Goal: Task Accomplishment & Management: Complete application form

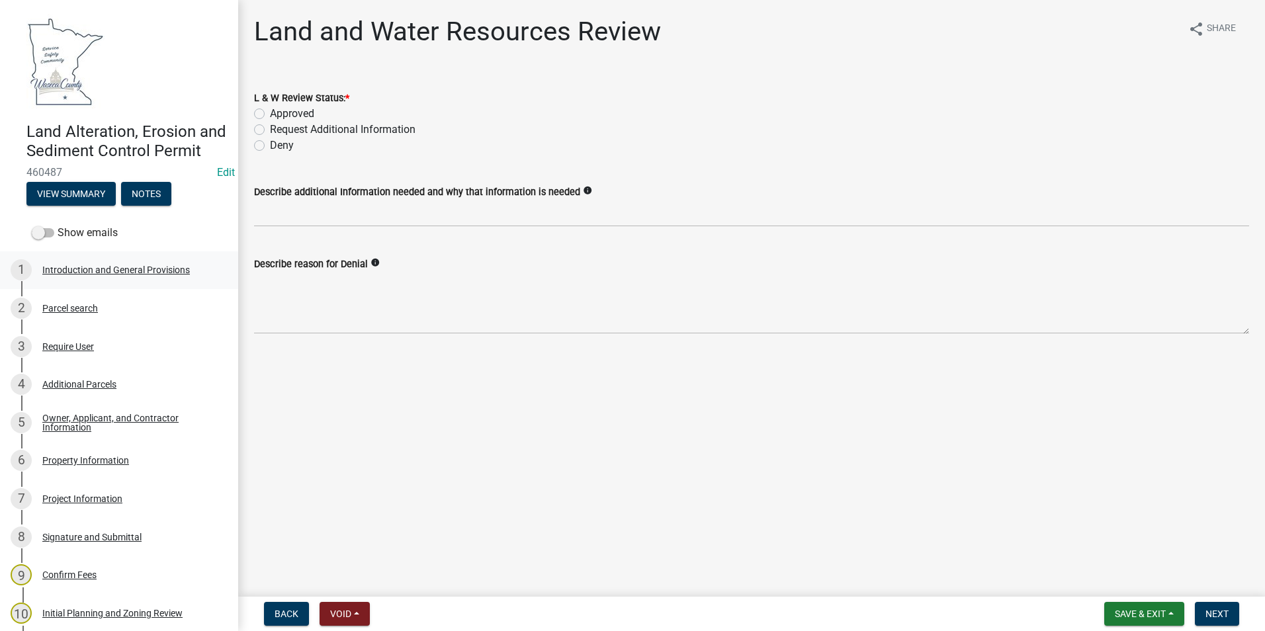
click at [110, 275] on div "Introduction and General Provisions" at bounding box center [116, 269] width 148 height 9
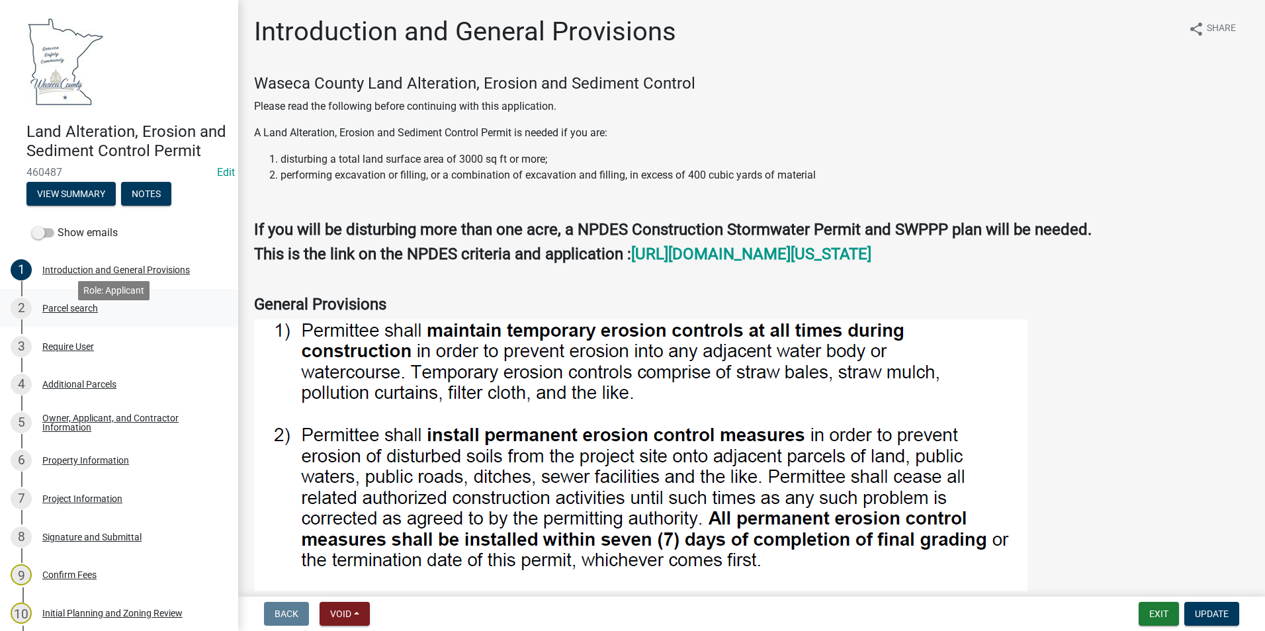
click at [80, 313] on div "Parcel search" at bounding box center [70, 308] width 56 height 9
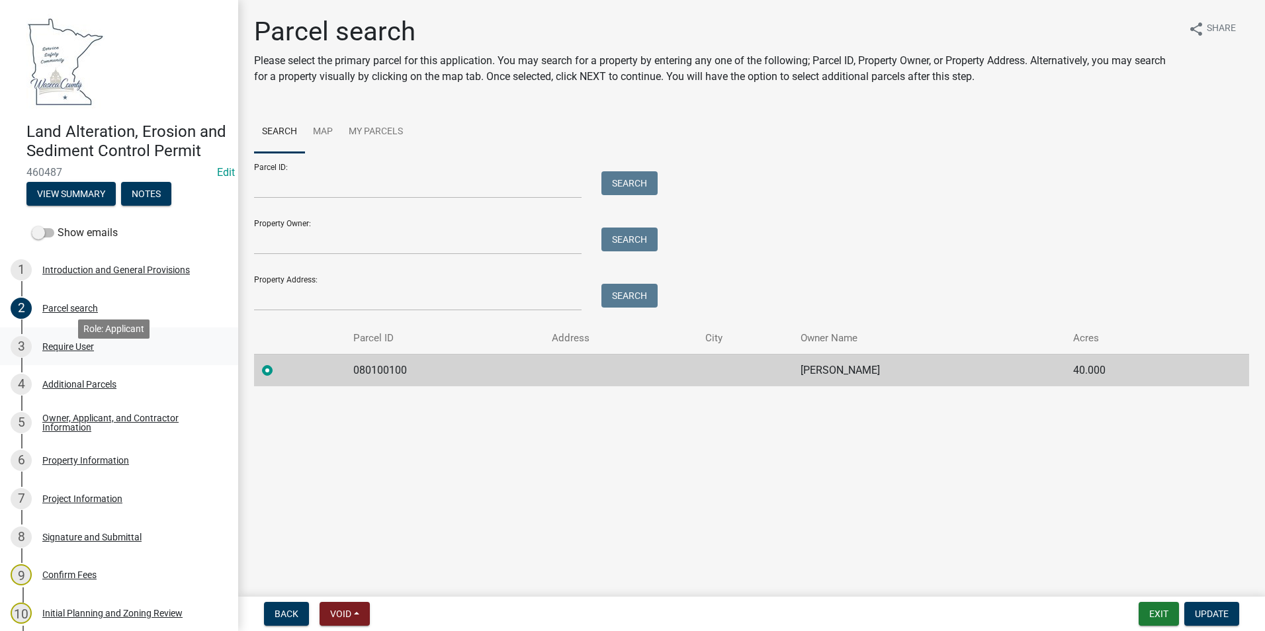
click at [83, 351] on div "Require User" at bounding box center [68, 346] width 52 height 9
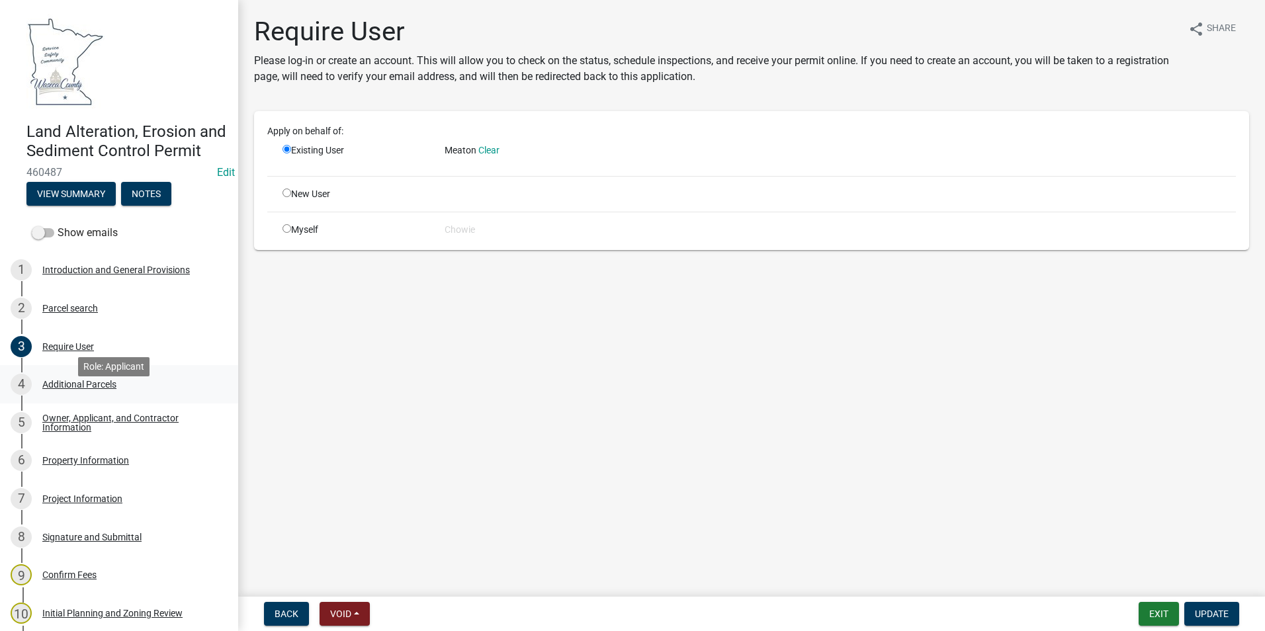
click at [89, 389] on div "Additional Parcels" at bounding box center [79, 384] width 74 height 9
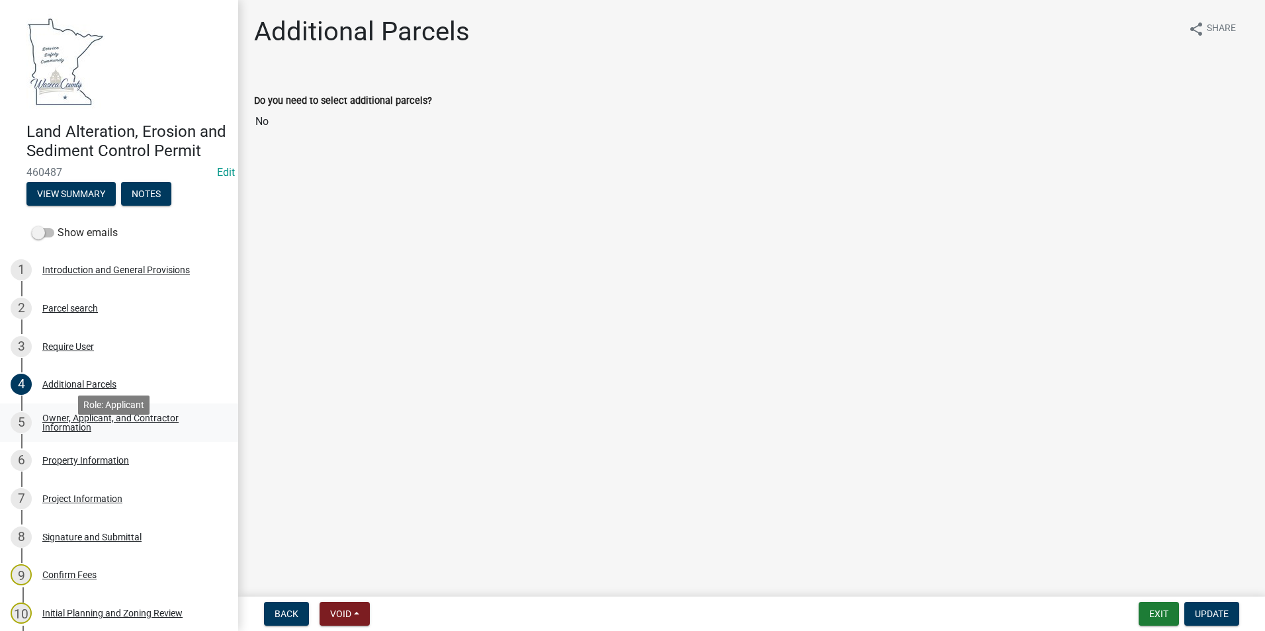
click at [95, 432] on div "Owner, Applicant, and Contractor Information" at bounding box center [129, 423] width 175 height 19
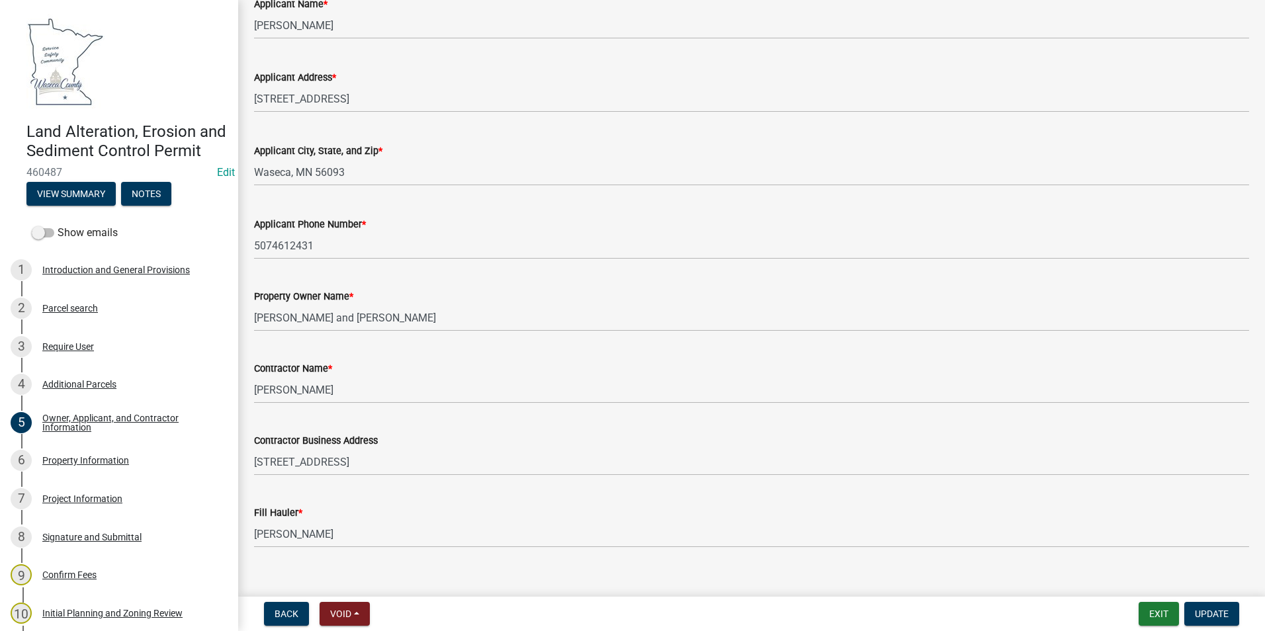
scroll to position [191, 0]
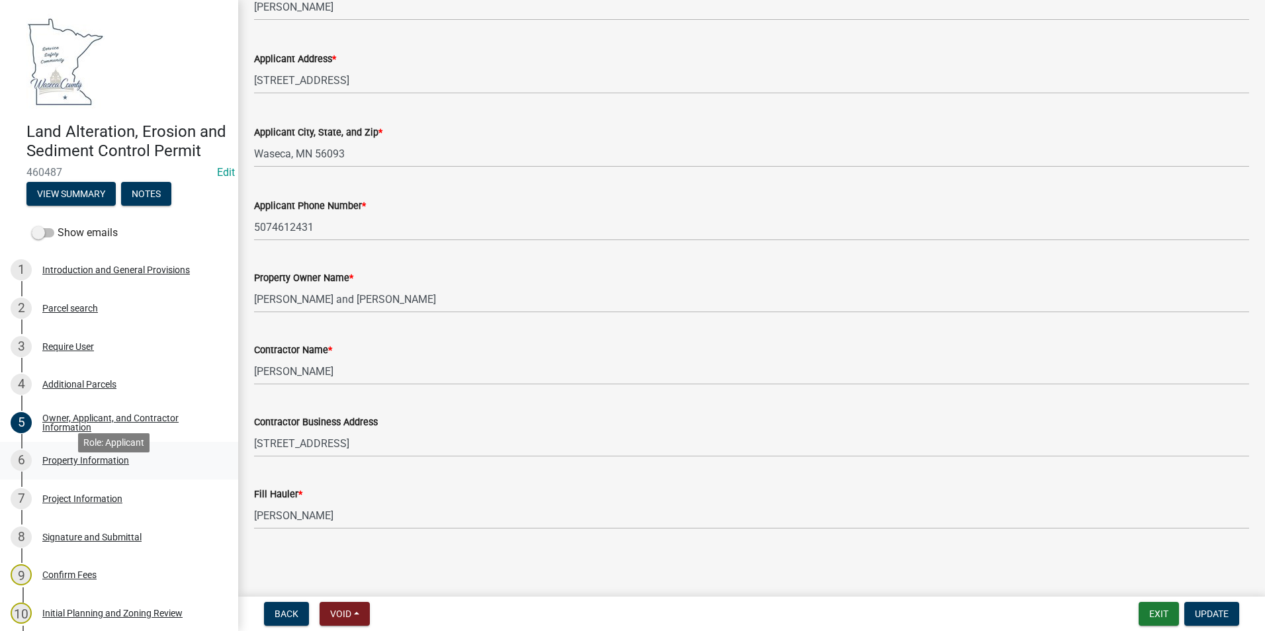
click at [95, 465] on div "Property Information" at bounding box center [85, 460] width 87 height 9
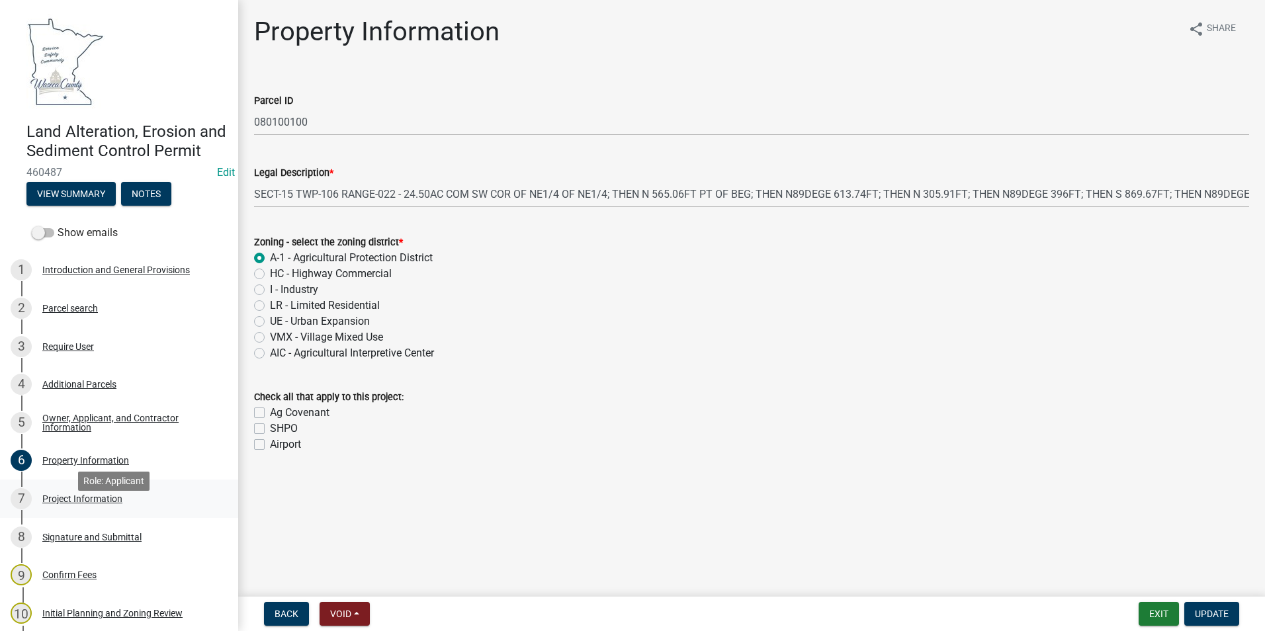
click at [89, 504] on div "Project Information" at bounding box center [82, 498] width 80 height 9
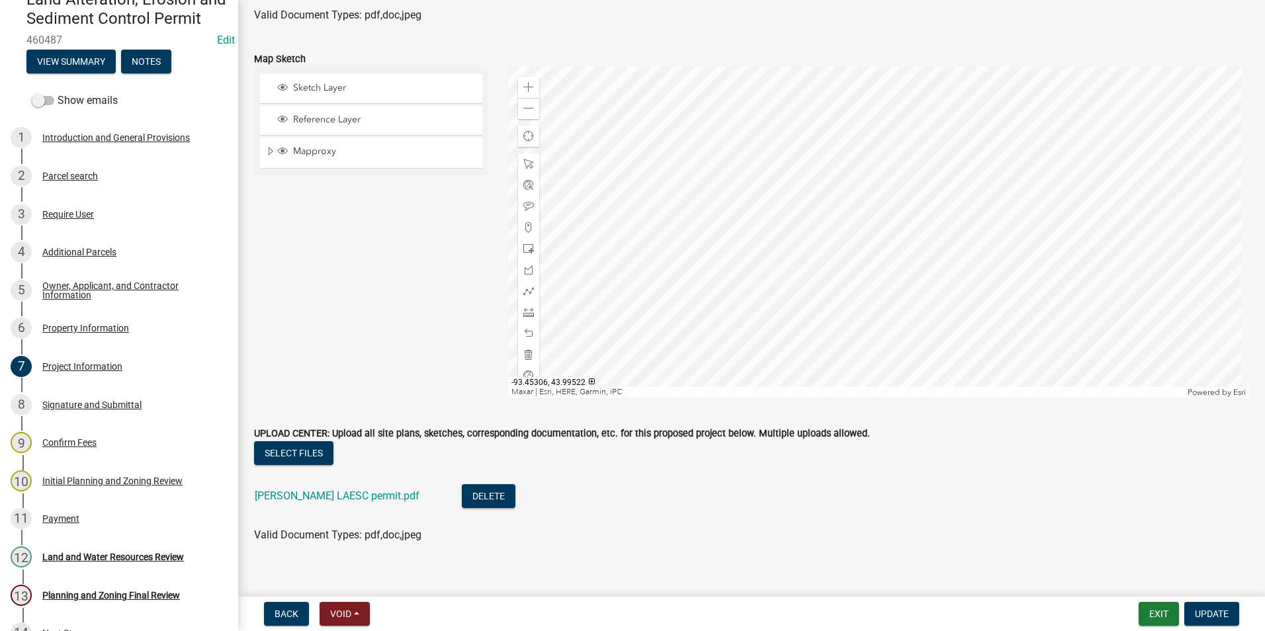
scroll to position [3304, 0]
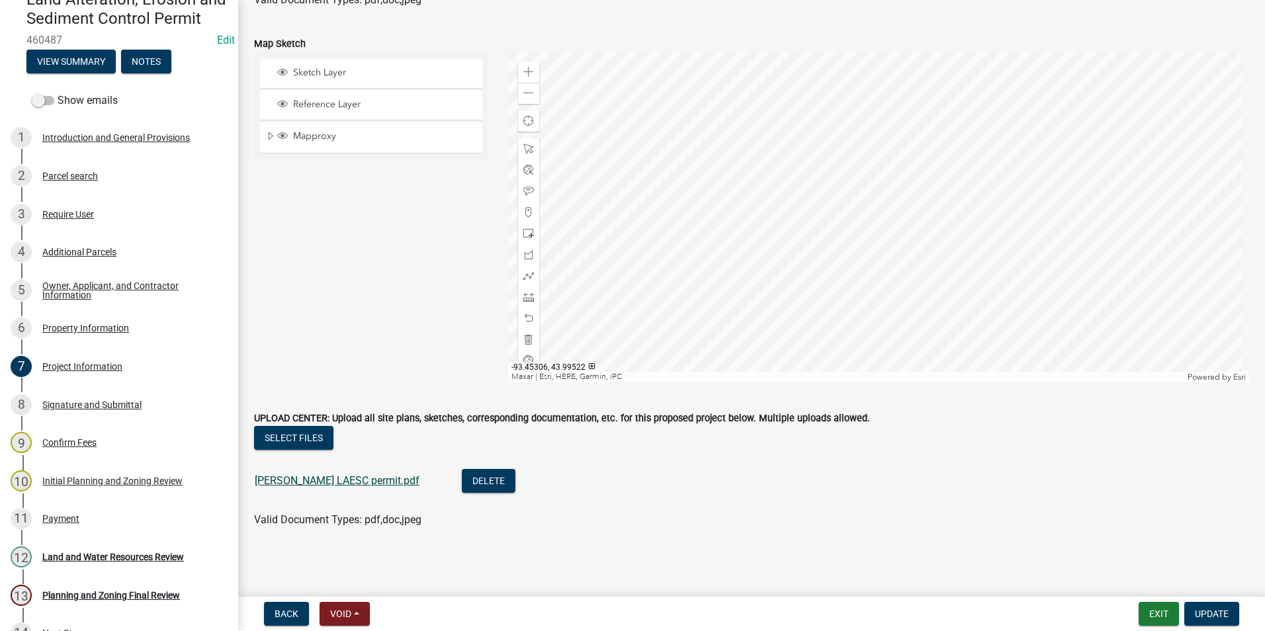
click at [300, 482] on link "[PERSON_NAME] LAESC permit.pdf" at bounding box center [337, 481] width 165 height 13
click at [112, 410] on div "Signature and Submittal" at bounding box center [91, 404] width 99 height 9
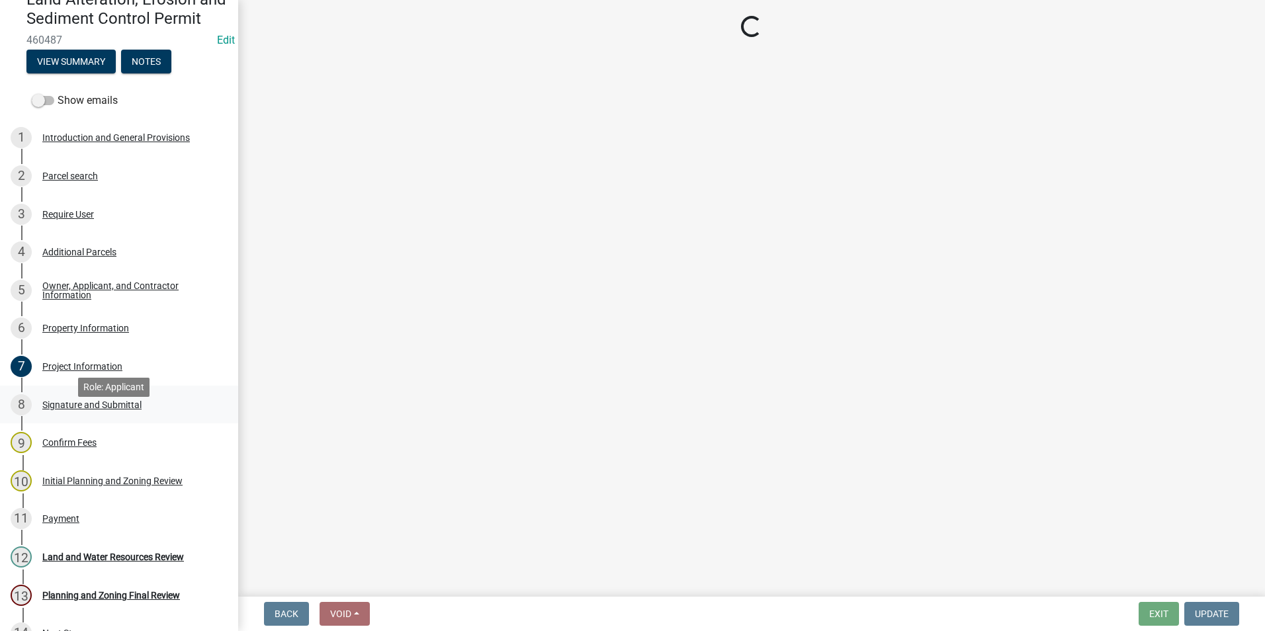
scroll to position [0, 0]
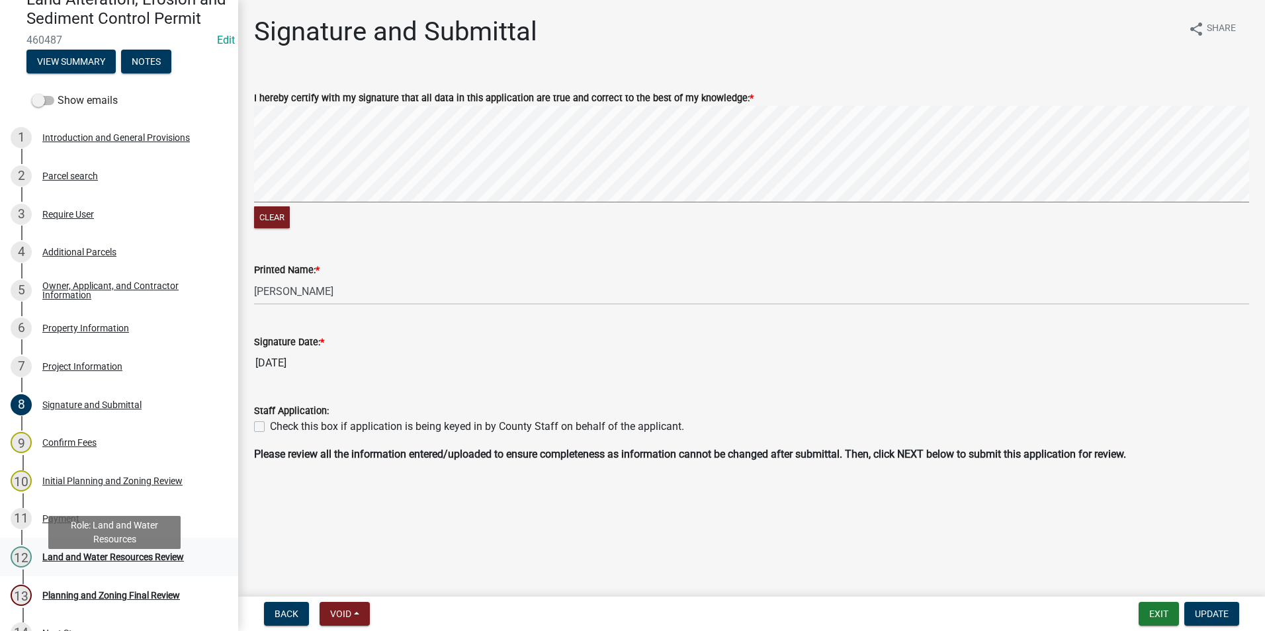
click at [144, 562] on div "Land and Water Resources Review" at bounding box center [113, 557] width 142 height 9
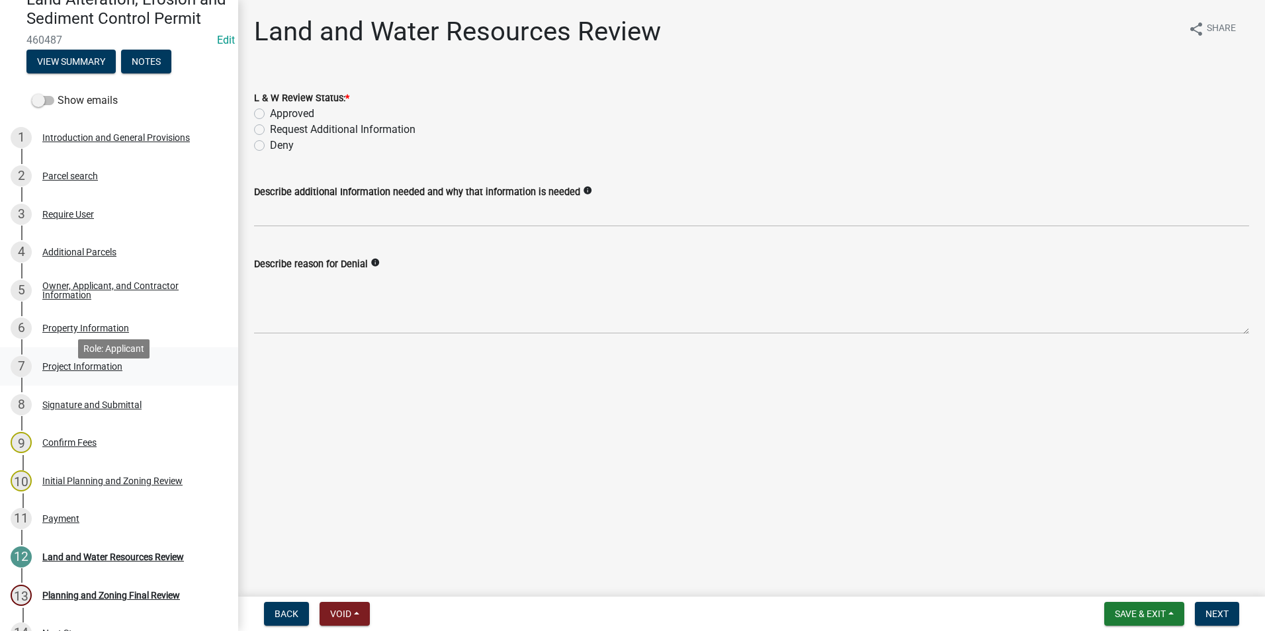
click at [89, 371] on div "Project Information" at bounding box center [82, 366] width 80 height 9
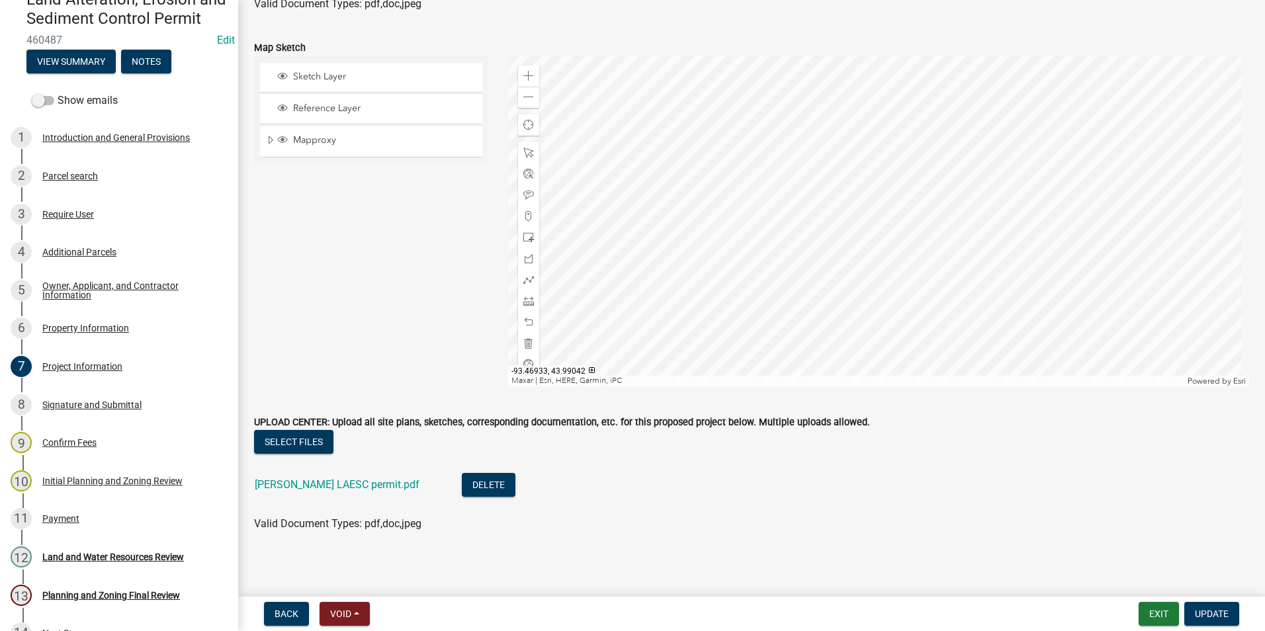
scroll to position [3304, 0]
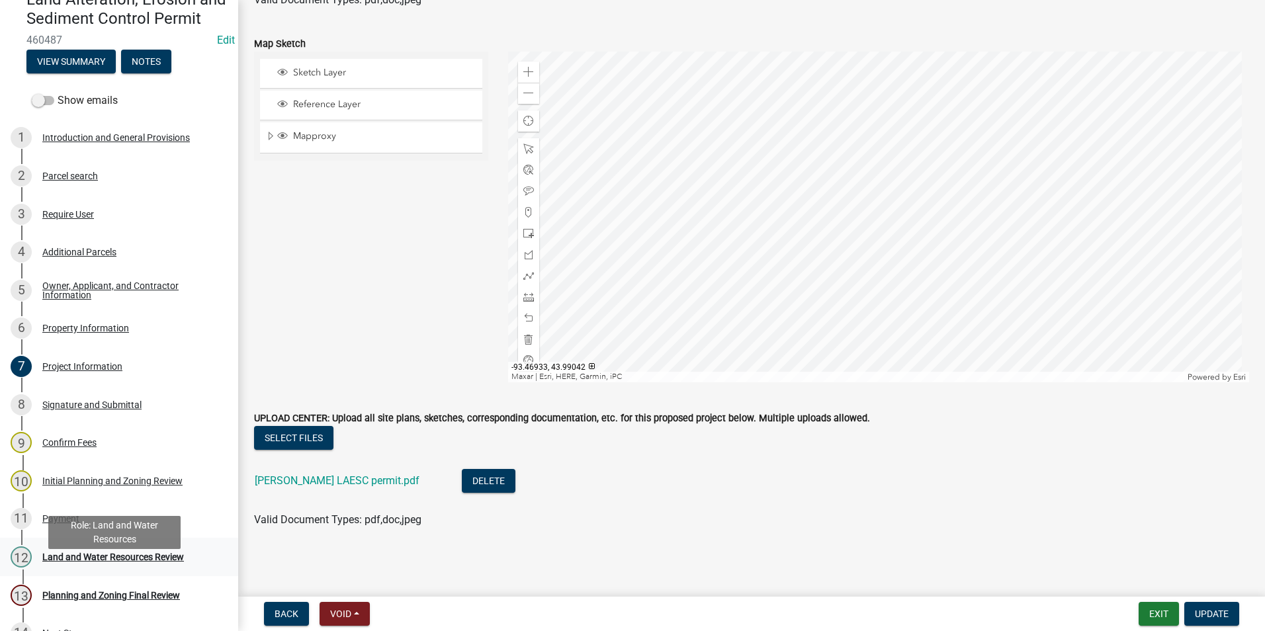
click at [23, 568] on div "12" at bounding box center [21, 557] width 21 height 21
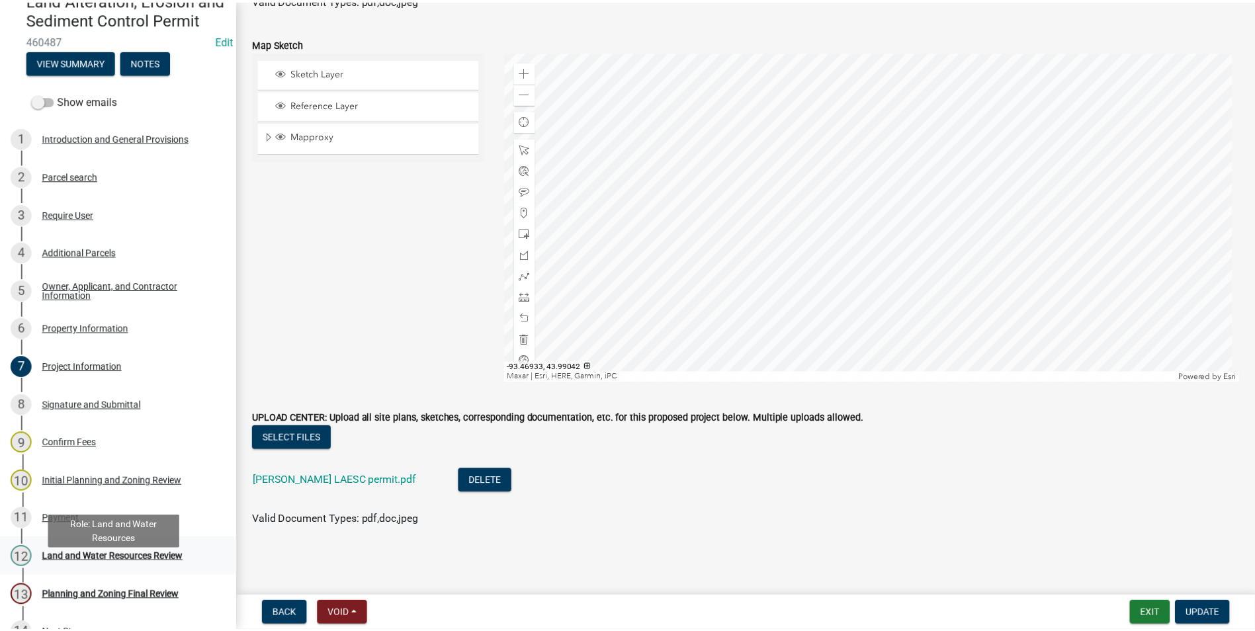
scroll to position [0, 0]
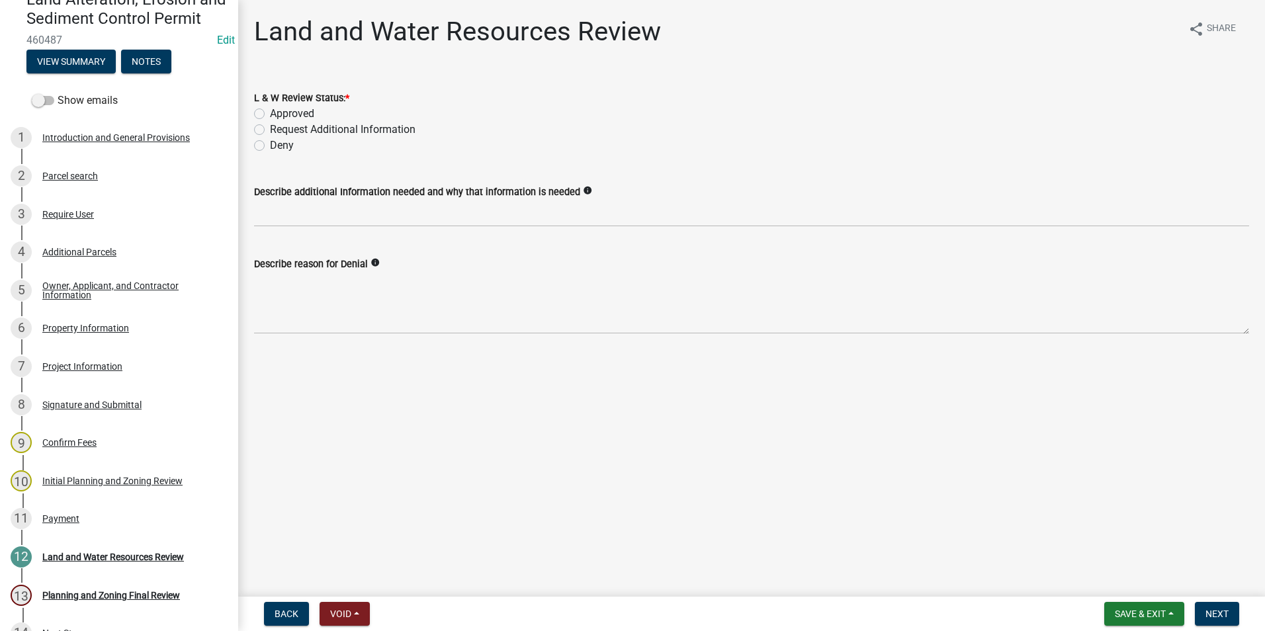
click at [270, 112] on label "Approved" at bounding box center [292, 114] width 44 height 16
click at [270, 112] on input "Approved" at bounding box center [274, 110] width 9 height 9
radio input "true"
click at [1129, 618] on span "Save & Exit" at bounding box center [1140, 614] width 51 height 11
click at [1114, 580] on button "Save & Exit" at bounding box center [1132, 580] width 106 height 32
